Goal: Transaction & Acquisition: Purchase product/service

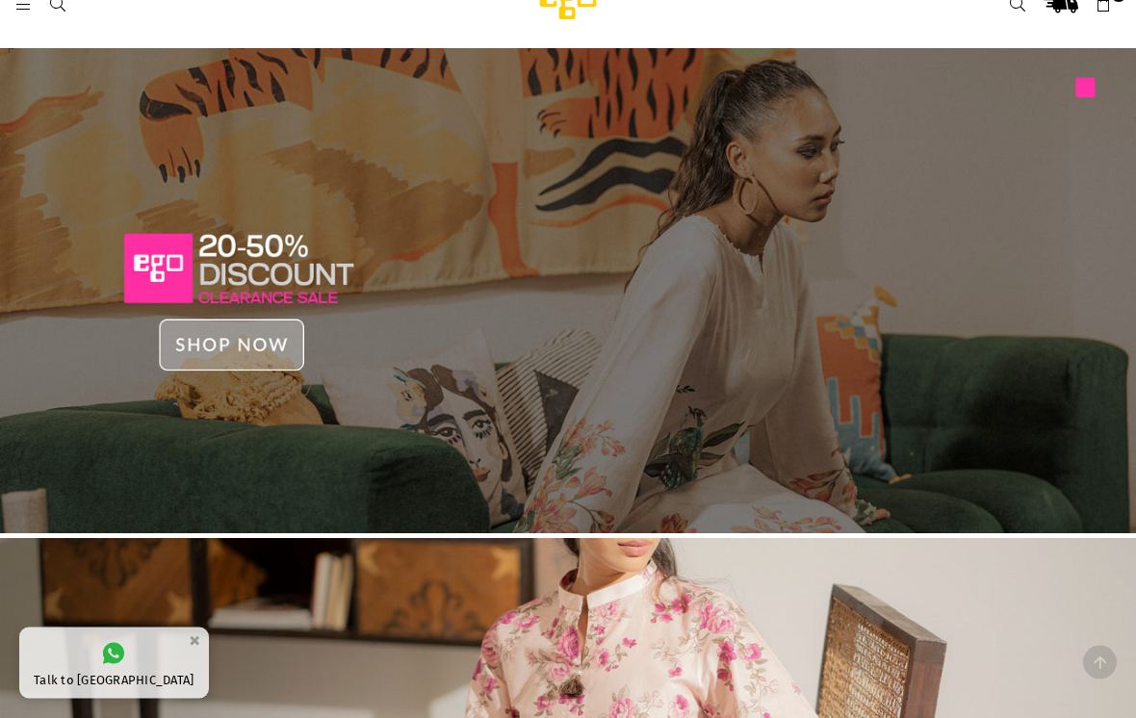
scroll to position [35, 0]
click at [983, 246] on img at bounding box center [568, 290] width 1136 height 485
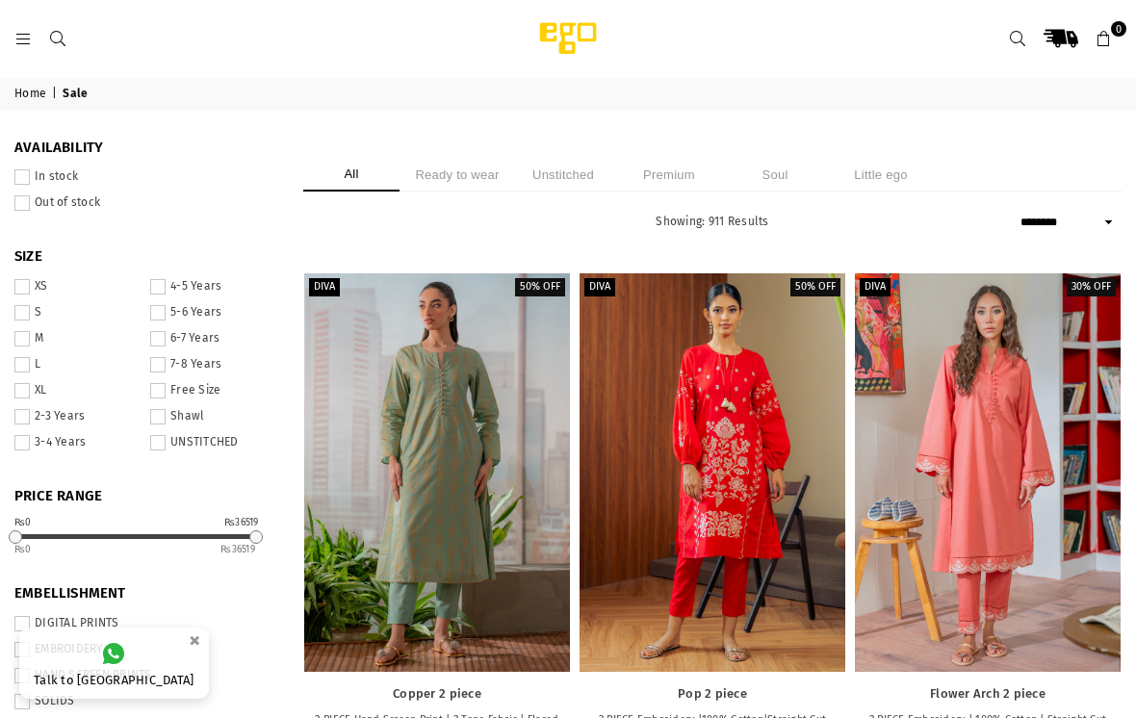
select select "******"
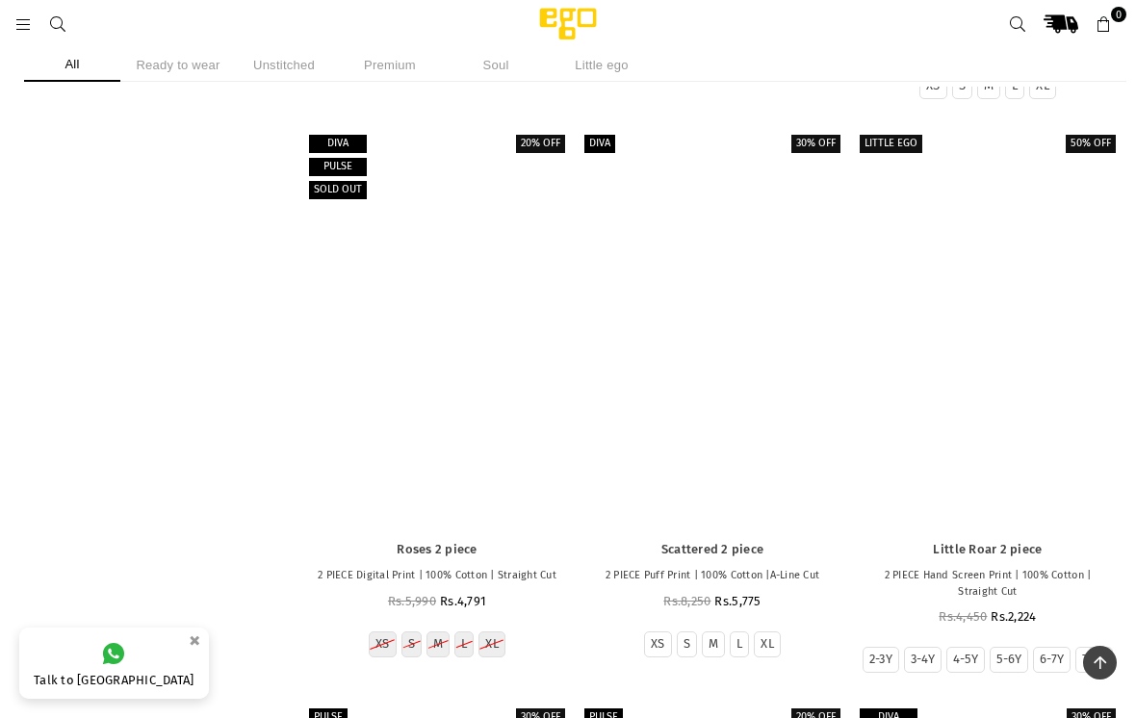
scroll to position [13172, 0]
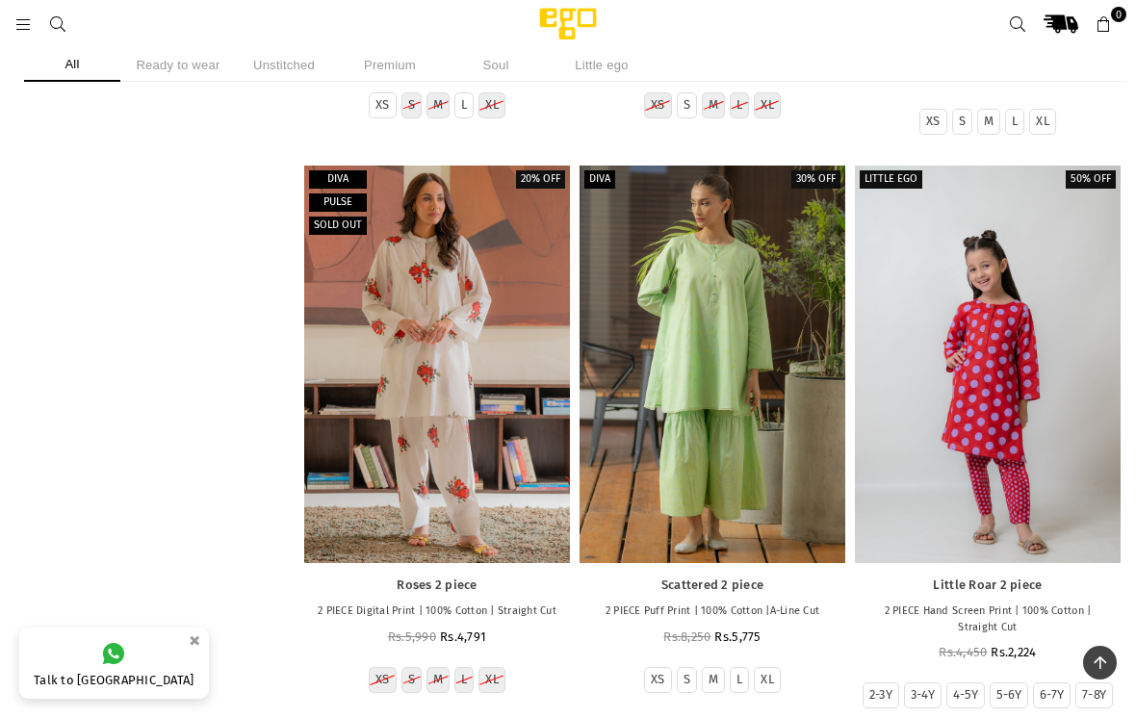
click at [23, 25] on icon at bounding box center [22, 24] width 17 height 17
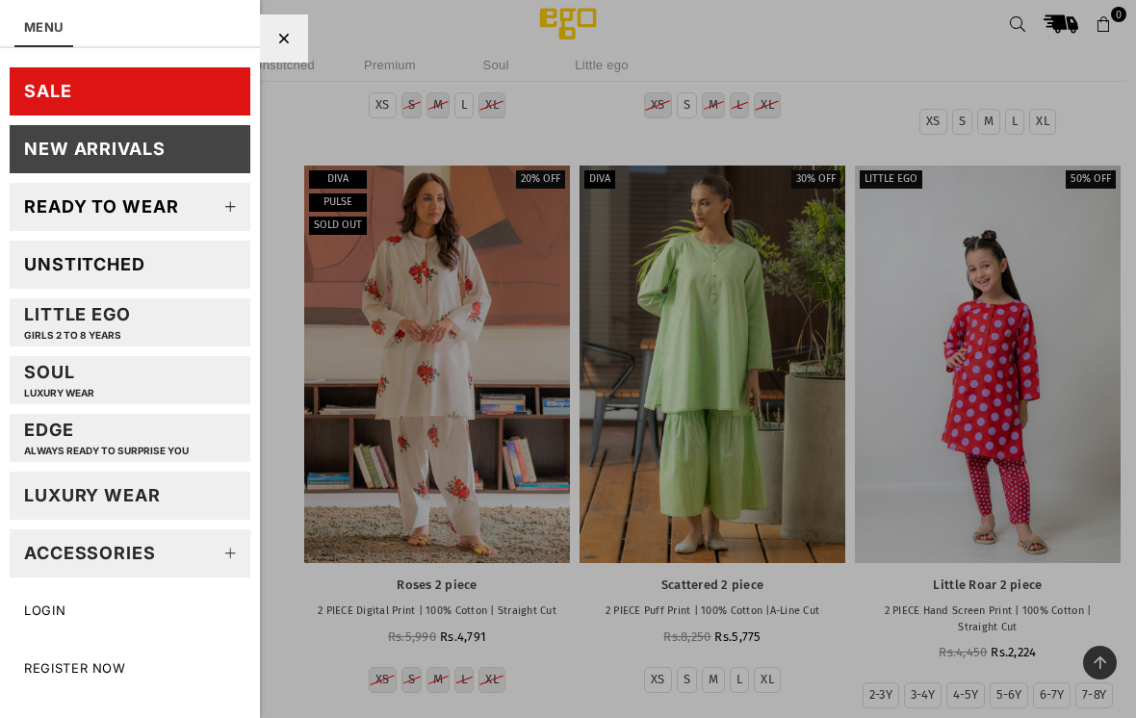
click at [85, 142] on div "New Arrivals" at bounding box center [95, 149] width 142 height 22
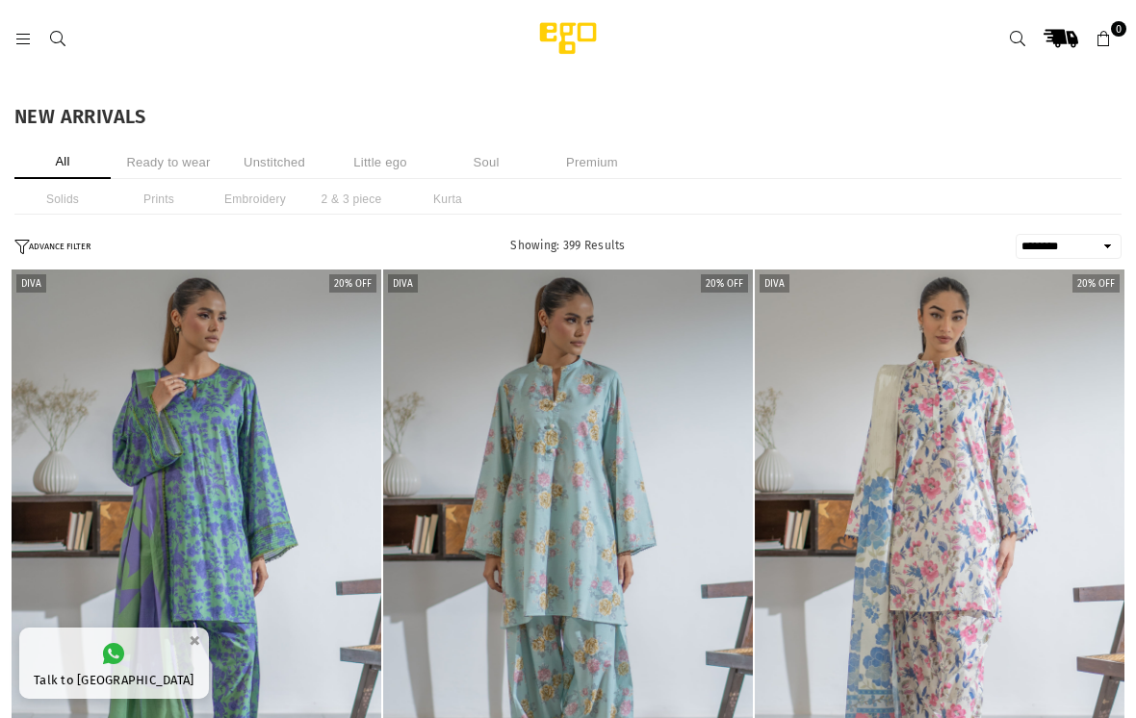
select select "******"
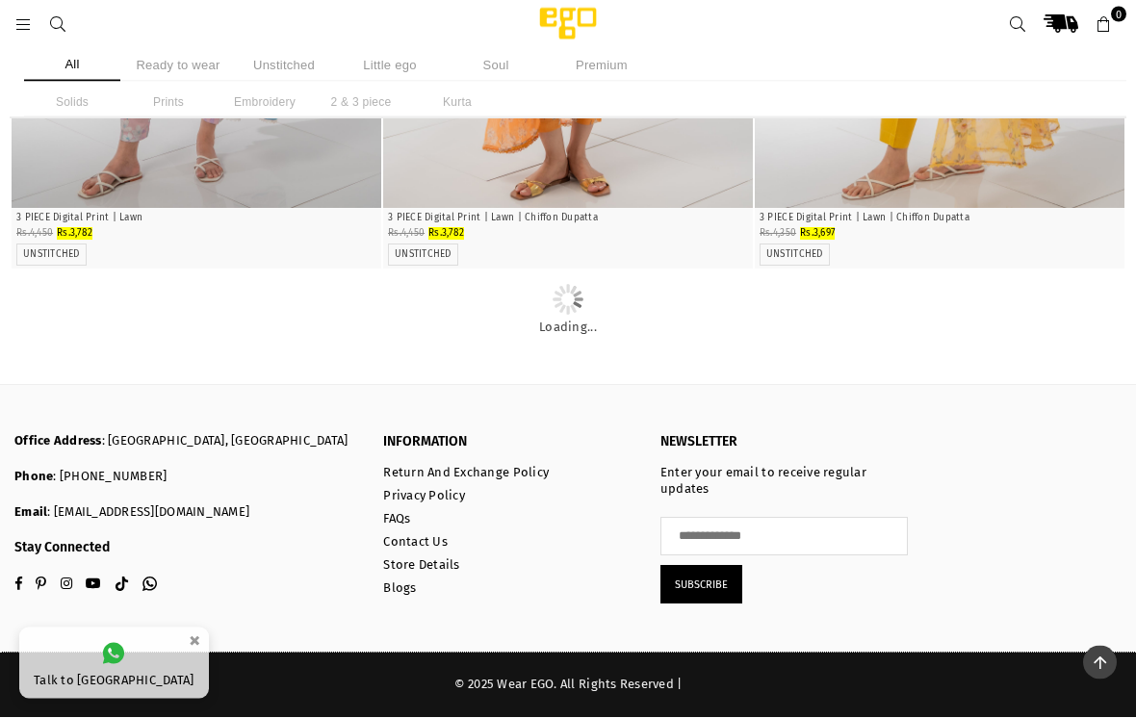
scroll to position [29067, 0]
click at [15, 23] on icon at bounding box center [22, 24] width 17 height 17
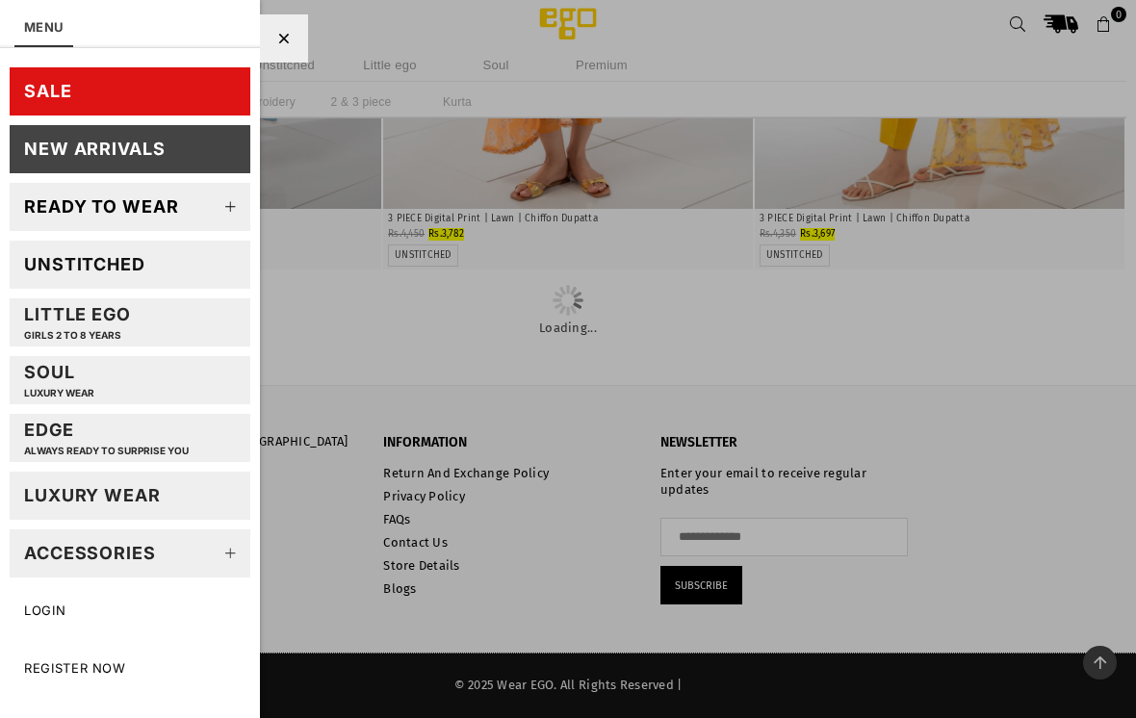
click at [107, 155] on div "New Arrivals" at bounding box center [95, 149] width 142 height 22
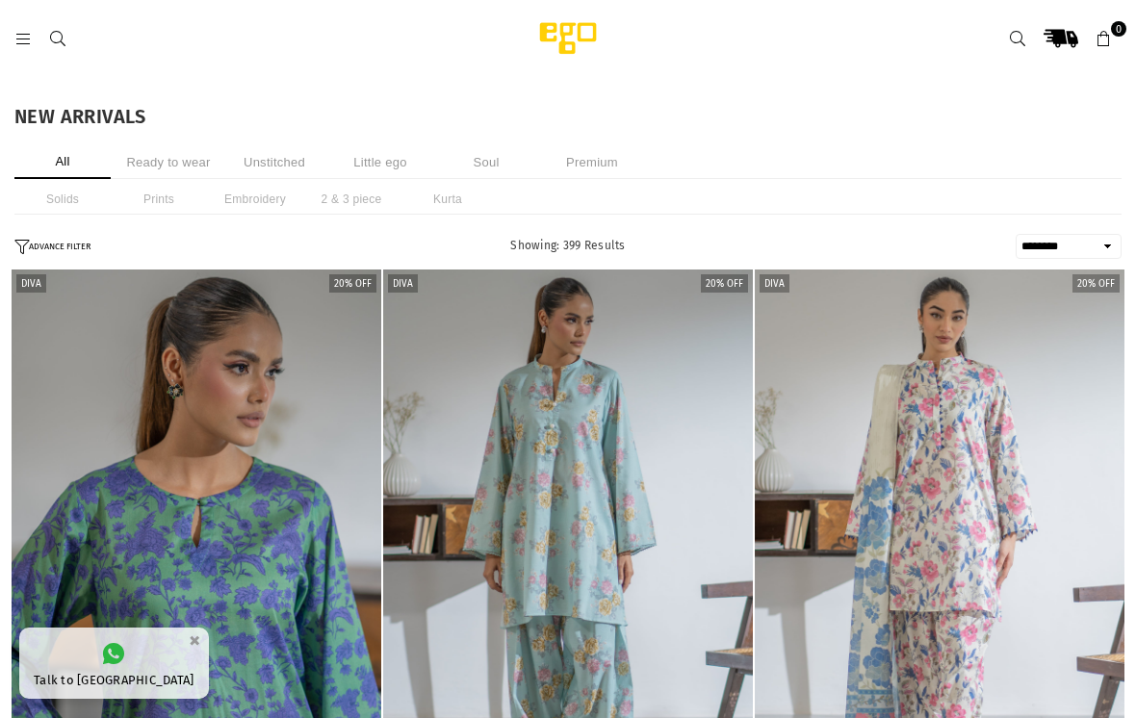
select select "******"
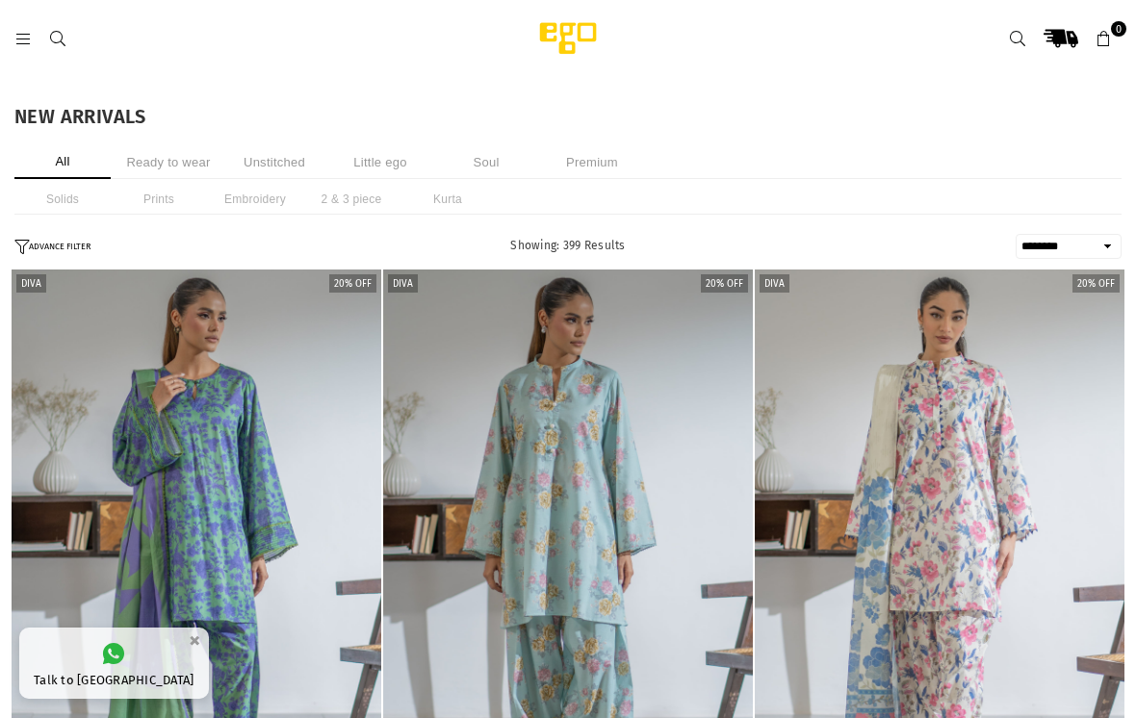
click at [155, 176] on li "Ready to wear" at bounding box center [168, 162] width 96 height 34
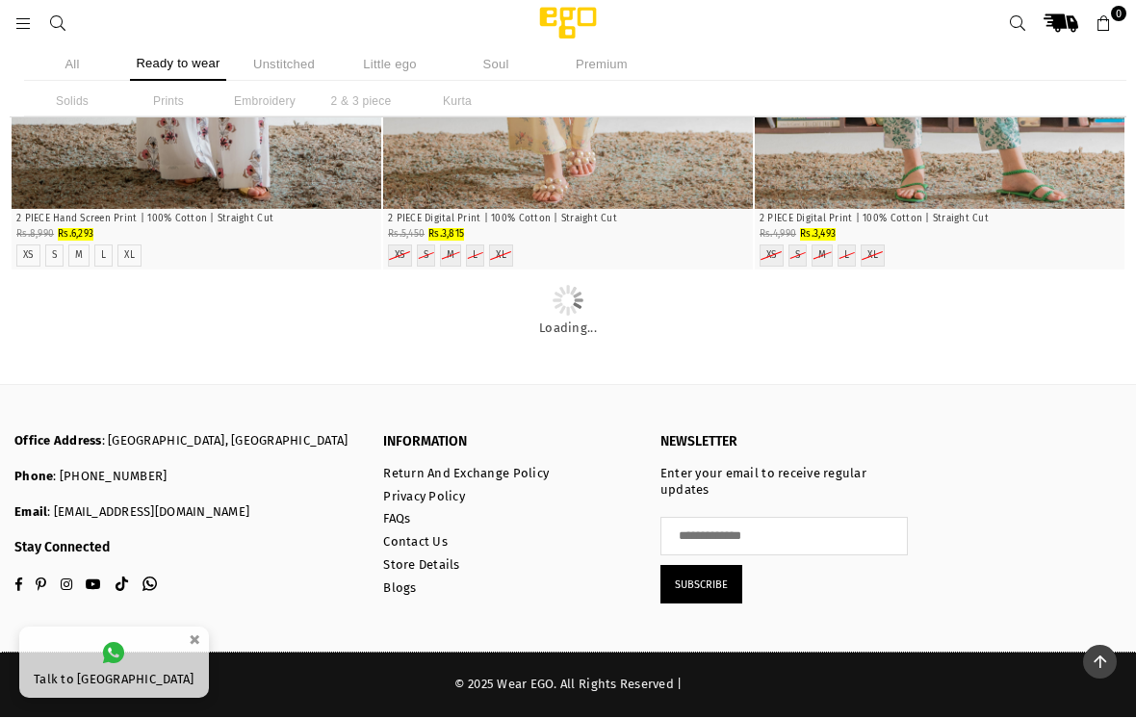
scroll to position [40539, 0]
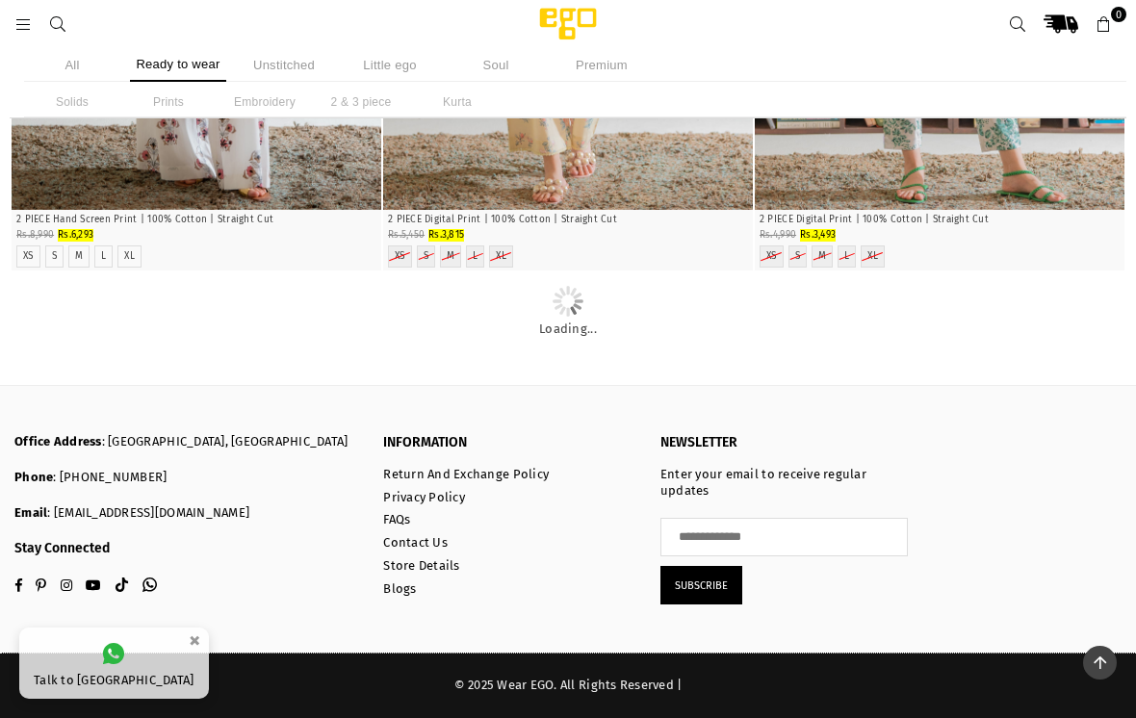
click at [885, 53] on ul "All Ready to wear Unstitched Little ego Soul Premium" at bounding box center [568, 65] width 1088 height 34
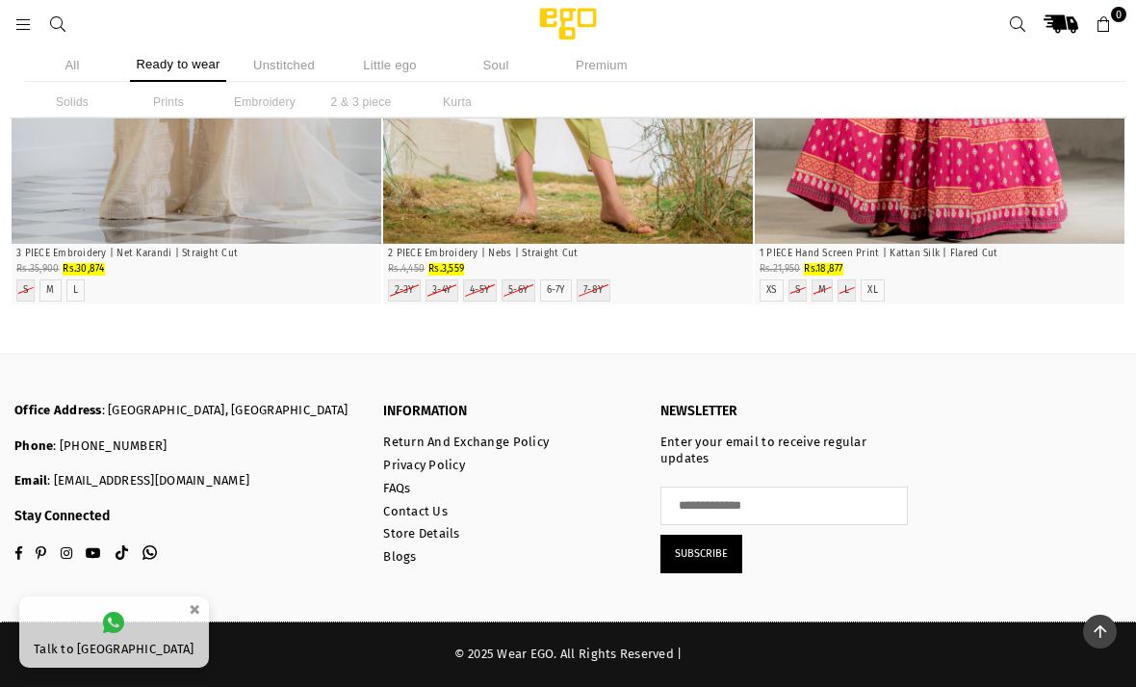
scroll to position [57873, 0]
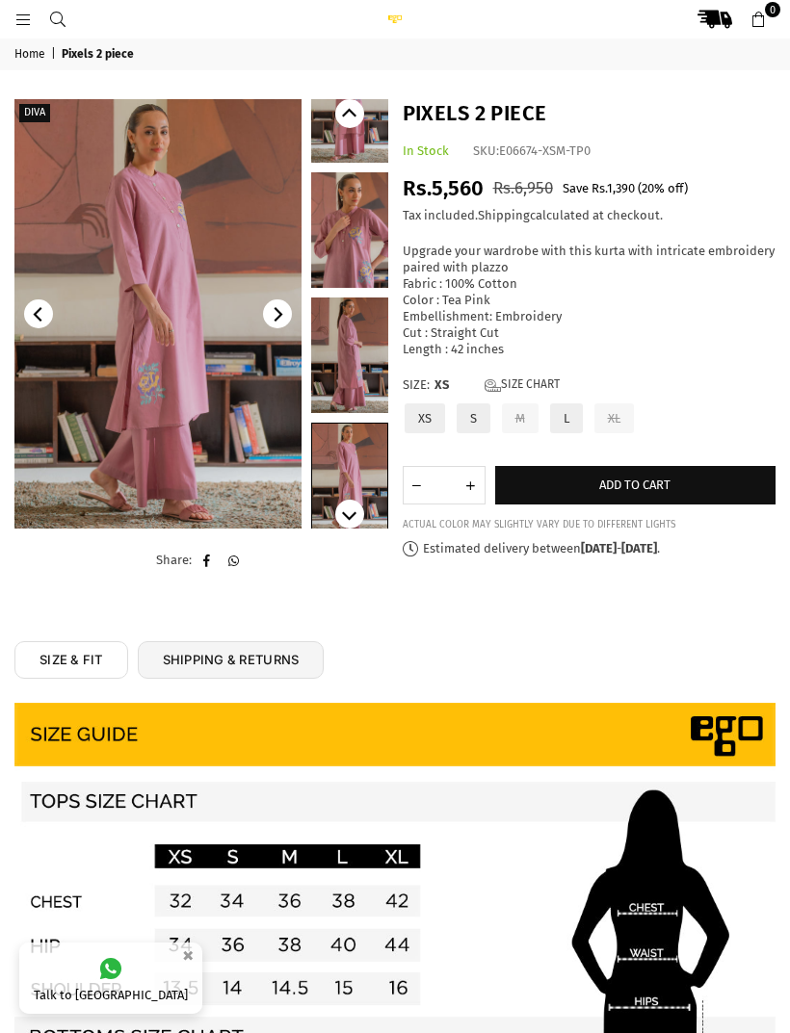
scroll to position [58, 0]
